Goal: Check status

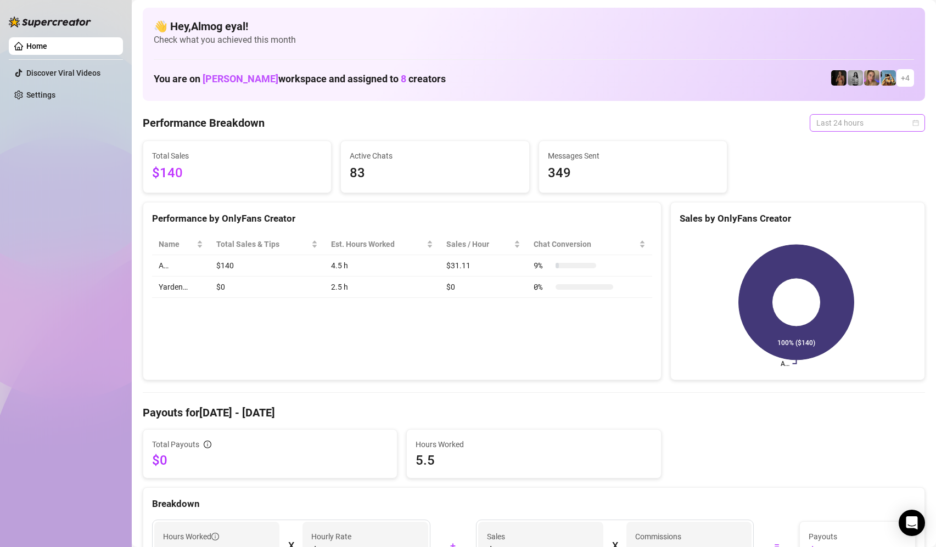
click at [828, 126] on span "Last 24 hours" at bounding box center [867, 123] width 102 height 16
click at [834, 149] on div "Last 24 hours" at bounding box center [859, 145] width 98 height 12
click at [47, 42] on link "Home" at bounding box center [36, 46] width 21 height 9
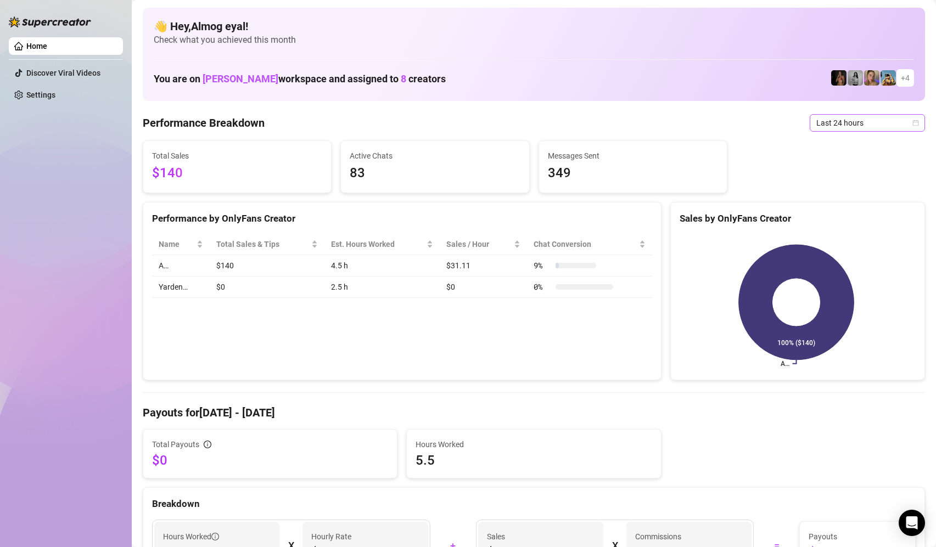
click at [851, 125] on span "Last 24 hours" at bounding box center [867, 123] width 102 height 16
click at [871, 149] on div "Last 24 hours" at bounding box center [859, 145] width 98 height 12
click at [912, 124] on icon "calendar" at bounding box center [915, 123] width 7 height 7
click at [859, 145] on div "Last 24 hours" at bounding box center [859, 145] width 98 height 12
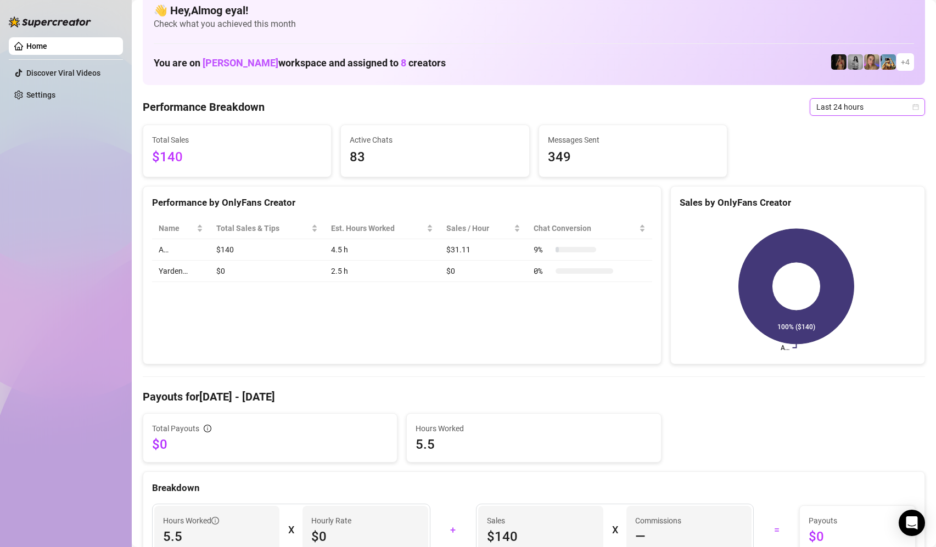
click at [666, 395] on h4 "Payouts for [DATE] - [DATE]" at bounding box center [534, 396] width 782 height 15
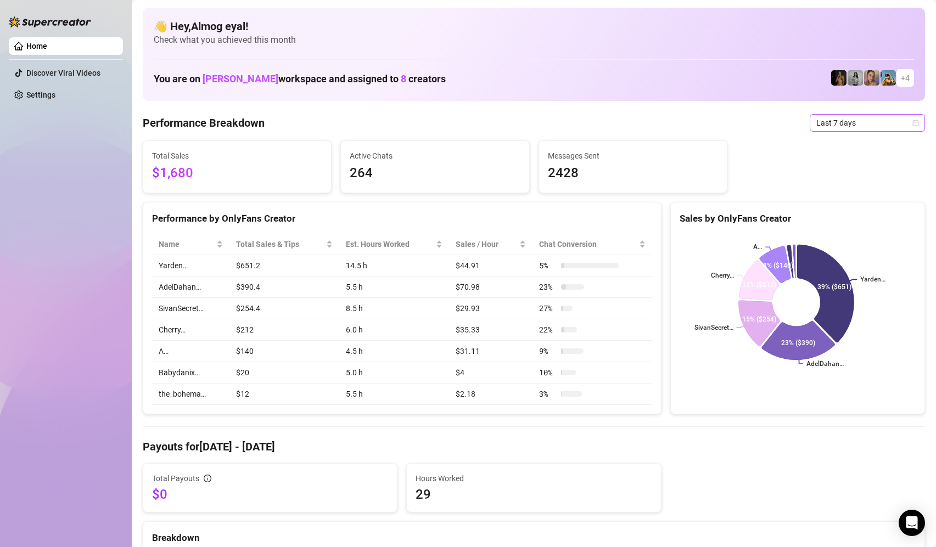
click at [843, 124] on span "Last 7 days" at bounding box center [867, 123] width 102 height 16
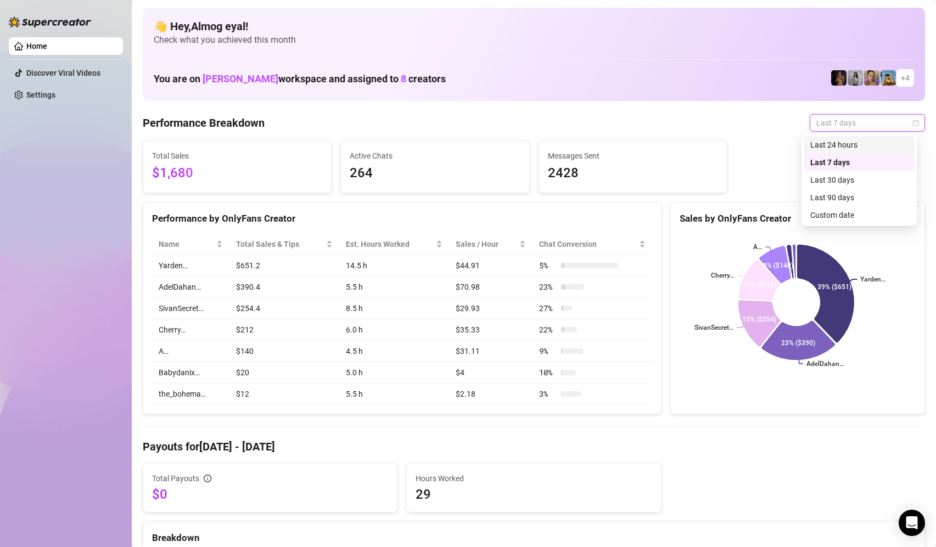
click at [852, 147] on div "Last 24 hours" at bounding box center [859, 145] width 98 height 12
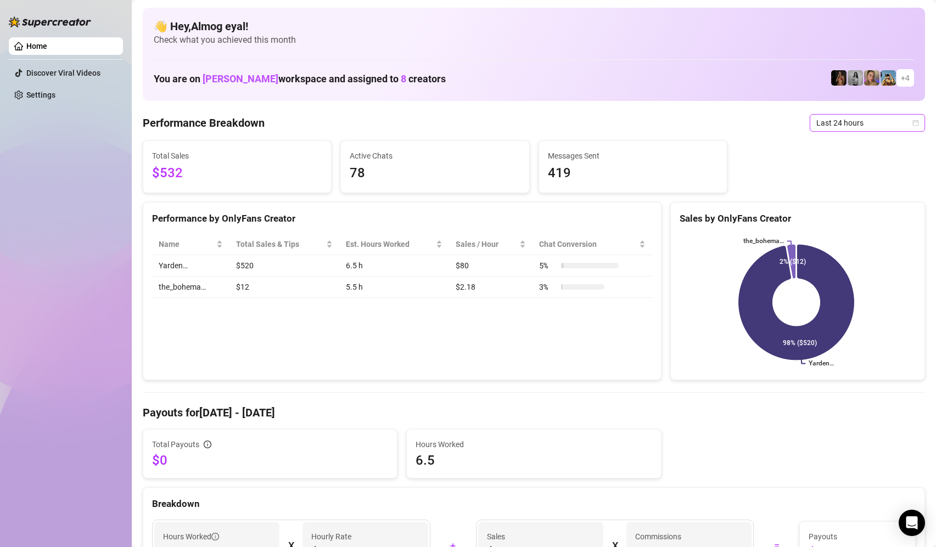
click at [242, 293] on td "$12" at bounding box center [283, 287] width 109 height 21
click at [454, 268] on td "$80" at bounding box center [490, 265] width 83 height 21
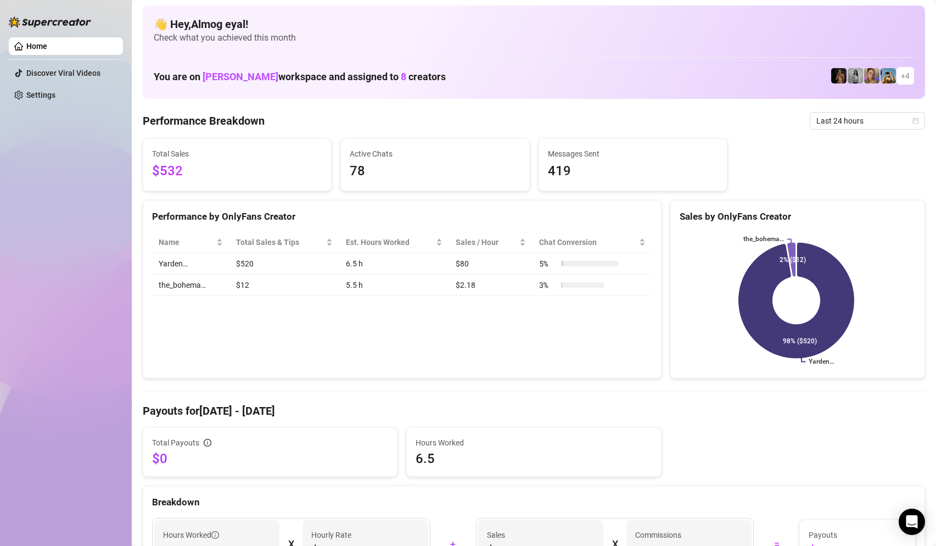
click at [271, 283] on td "$12" at bounding box center [283, 285] width 109 height 21
